Goal: Navigation & Orientation: Understand site structure

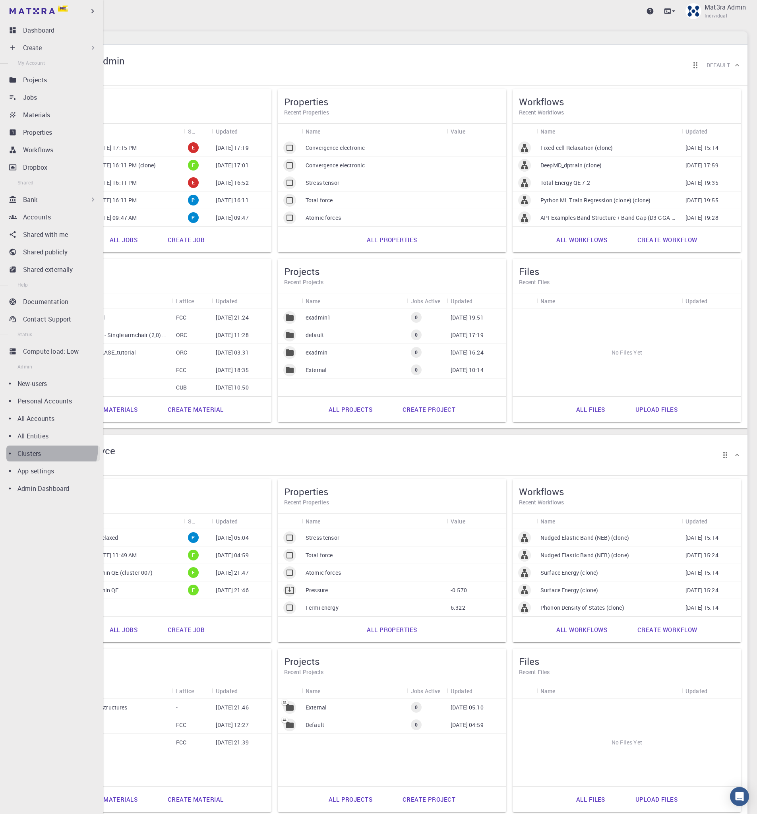
click at [47, 447] on link "Clusters" at bounding box center [53, 453] width 94 height 16
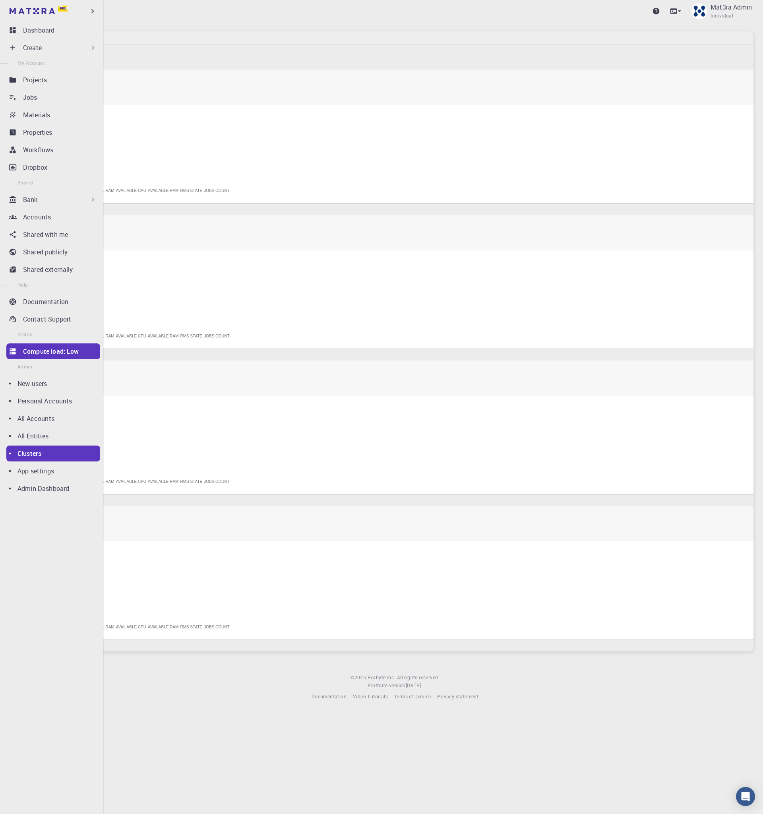
click at [48, 410] on ul "Dashboard Create New Job New Material Create Material Upload File Import from B…" at bounding box center [51, 268] width 103 height 493
click at [53, 420] on p "All Accounts" at bounding box center [35, 419] width 37 height 10
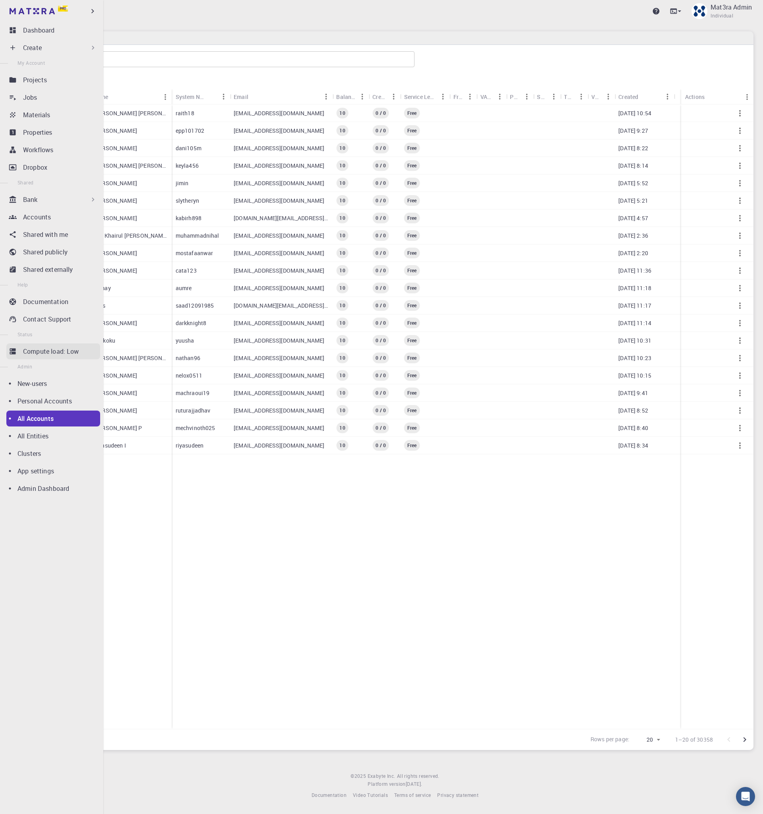
click at [44, 345] on link "Compute load: Low" at bounding box center [53, 351] width 94 height 16
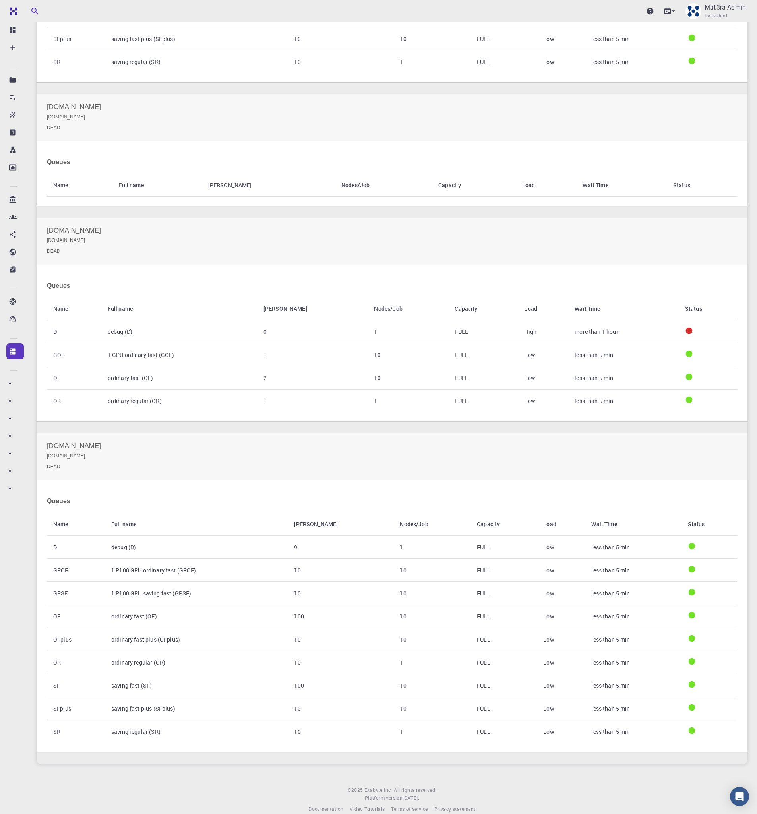
scroll to position [251, 0]
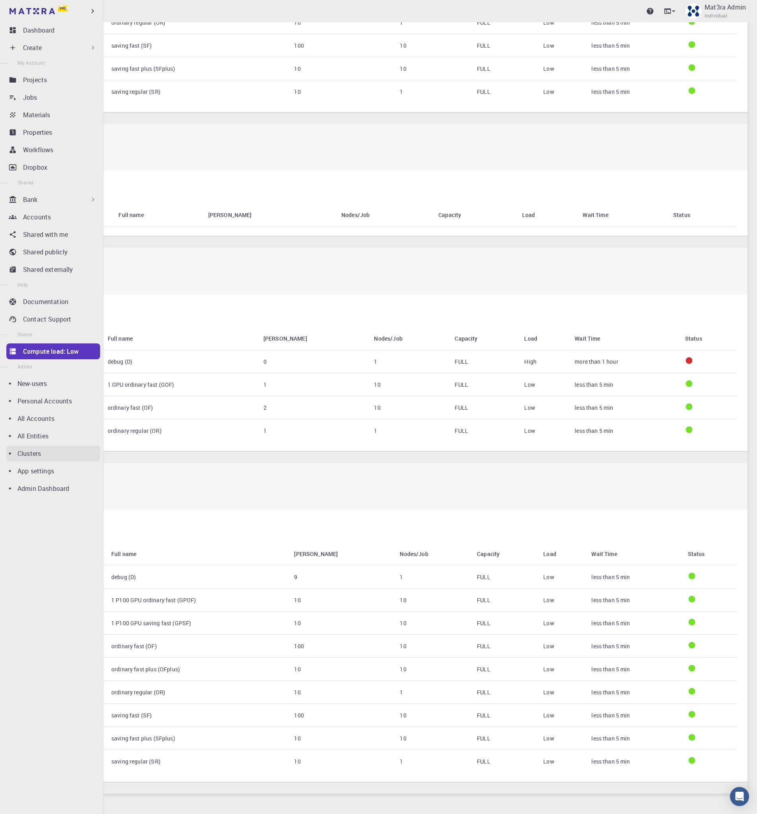
click at [34, 454] on p "Clusters" at bounding box center [28, 453] width 23 height 10
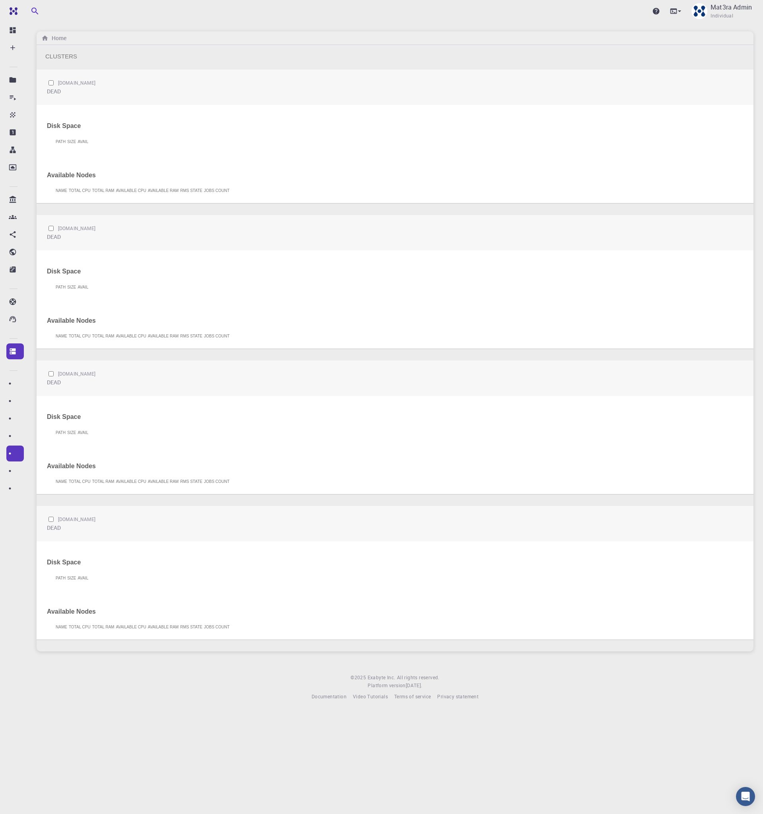
click at [51, 374] on input "checkbox" at bounding box center [50, 374] width 5 height 6
checkbox input "true"
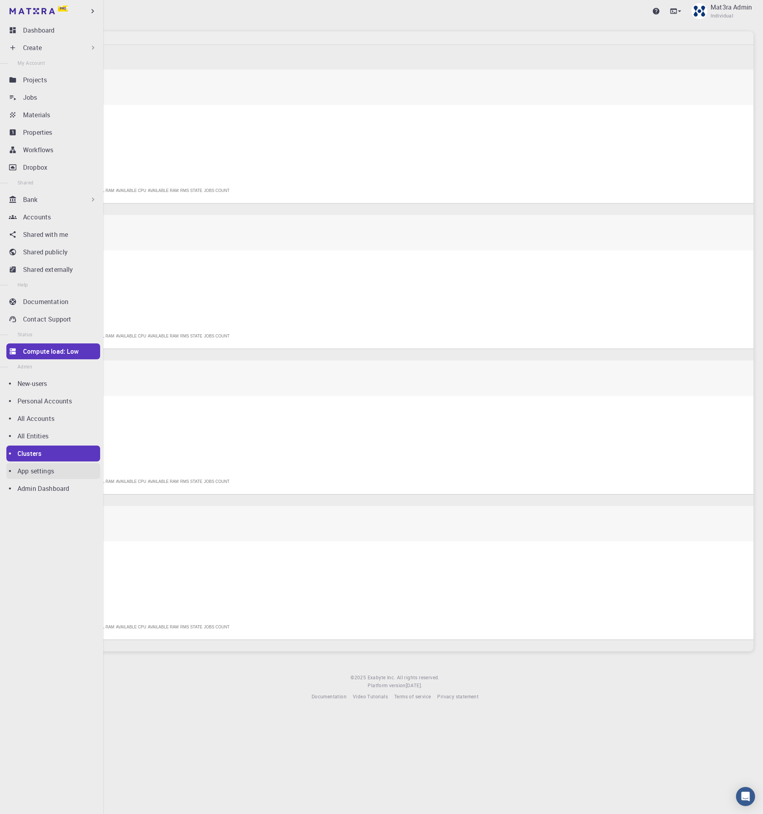
click at [54, 473] on div "App settings" at bounding box center [58, 471] width 83 height 10
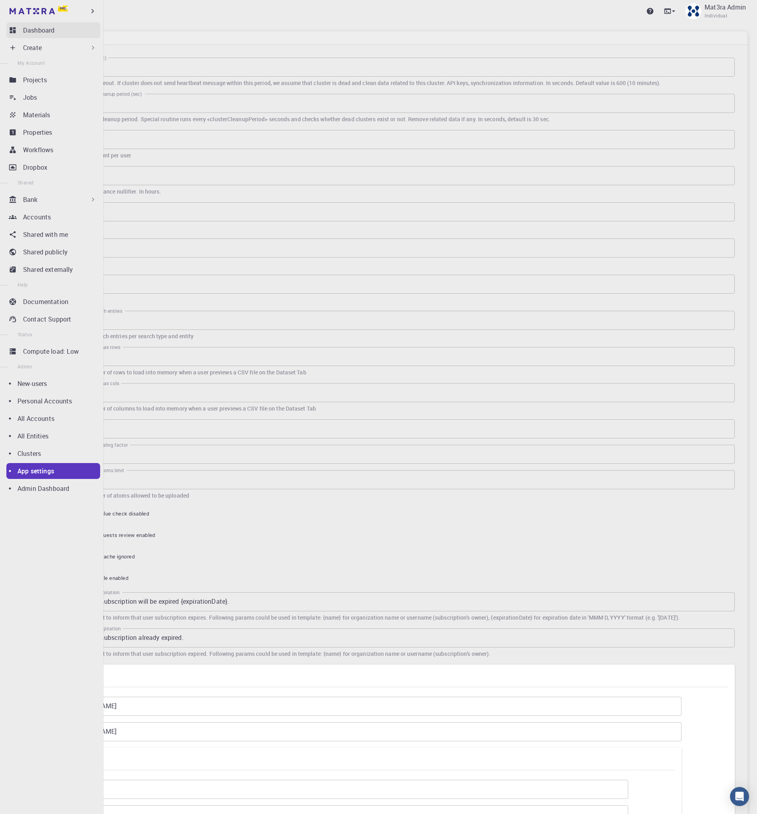
click at [22, 30] on link "Dashboard" at bounding box center [53, 30] width 94 height 16
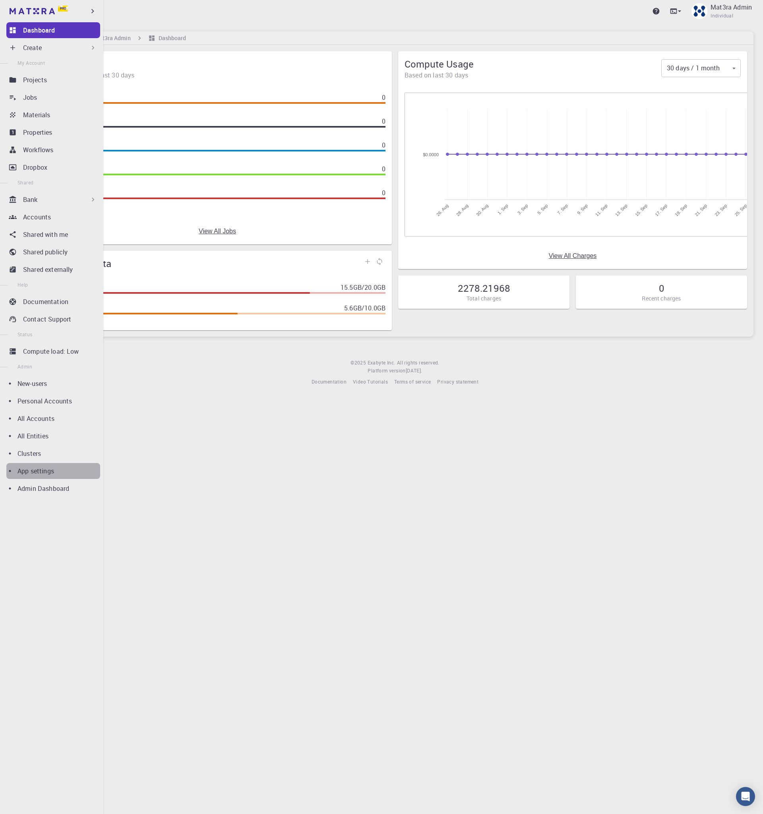
click at [60, 466] on div "App settings" at bounding box center [58, 471] width 83 height 10
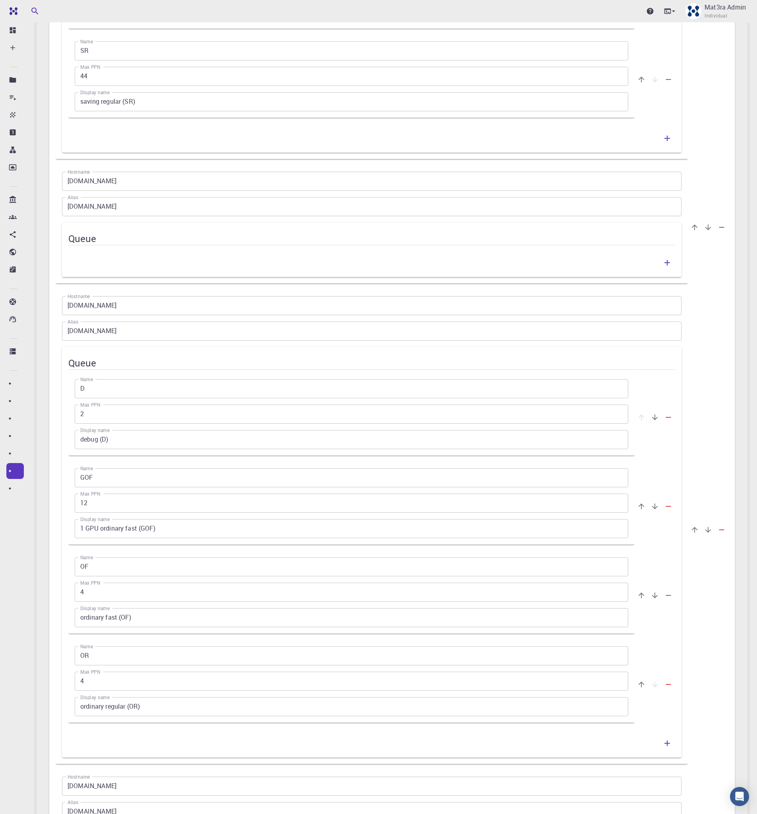
scroll to position [1448, 0]
click at [439, 240] on h5 "Queue" at bounding box center [371, 240] width 607 height 13
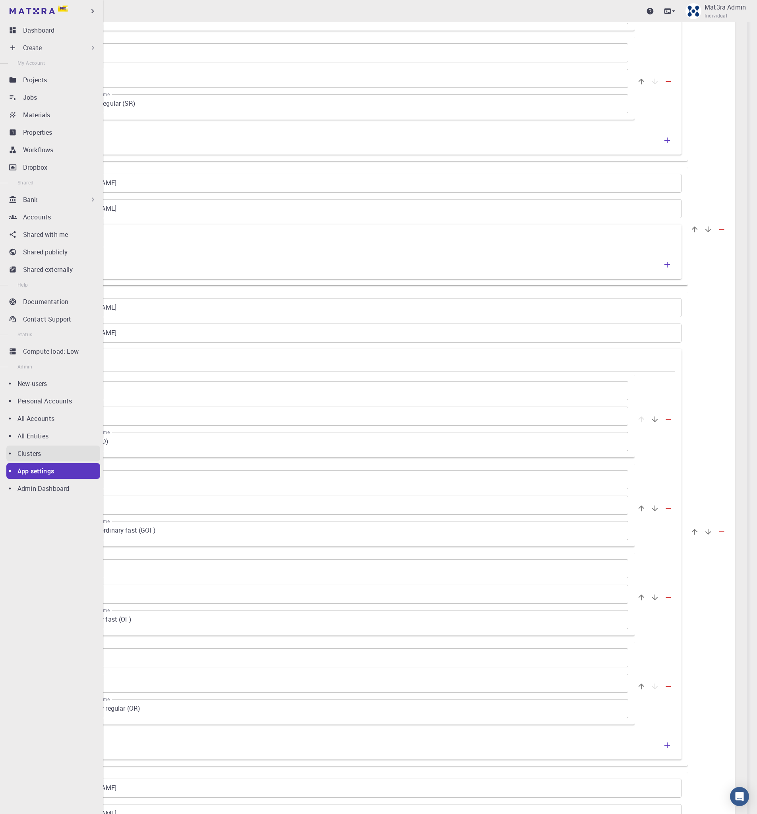
click at [43, 450] on div "Clusters" at bounding box center [58, 453] width 83 height 10
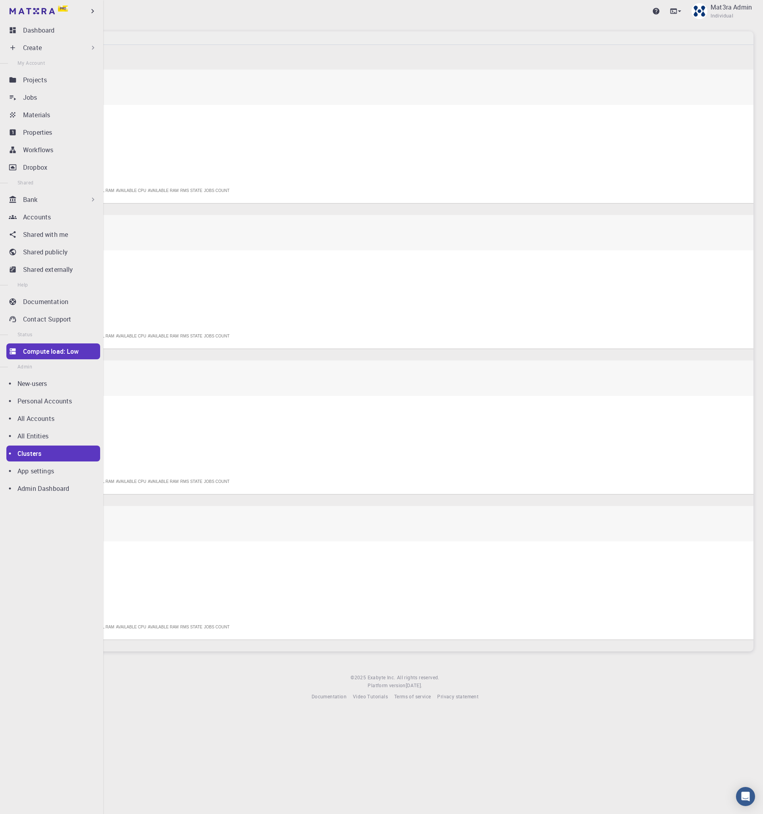
click at [46, 346] on p "Compute load: Low" at bounding box center [51, 351] width 56 height 10
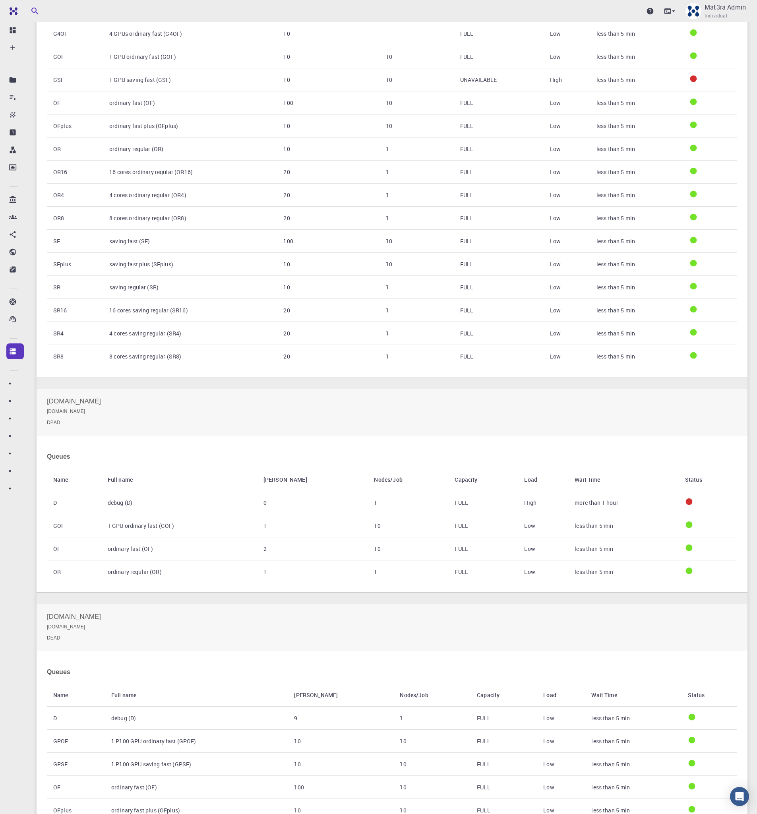
scroll to position [661, 0]
